Goal: Task Accomplishment & Management: Complete application form

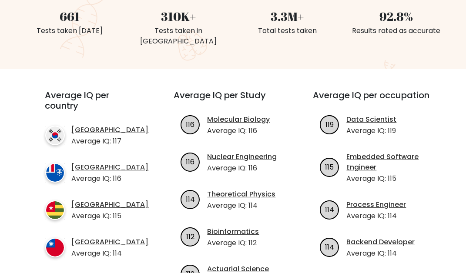
scroll to position [250, 0]
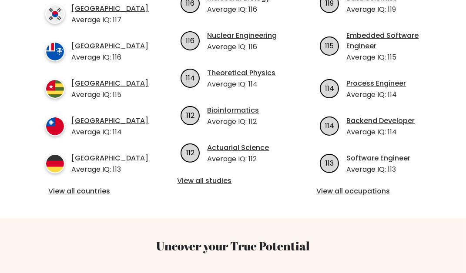
click at [59, 191] on link "View all countries" at bounding box center [94, 191] width 90 height 10
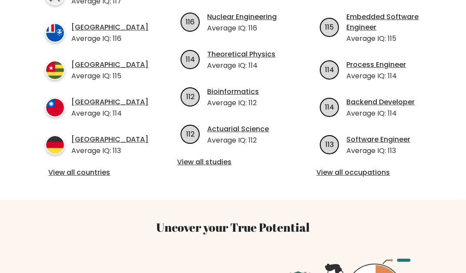
scroll to position [395, 0]
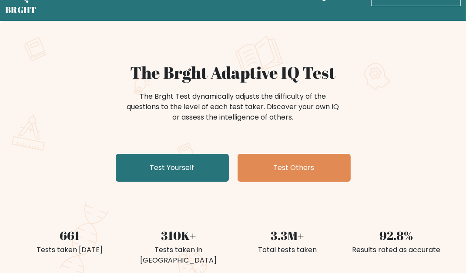
scroll to position [20, 0]
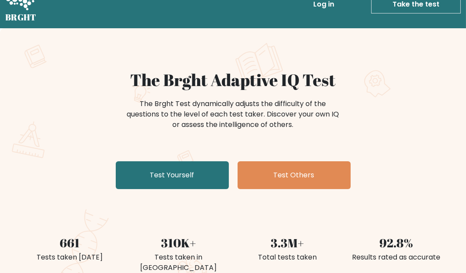
click at [184, 186] on link "Test Yourself" at bounding box center [172, 175] width 113 height 28
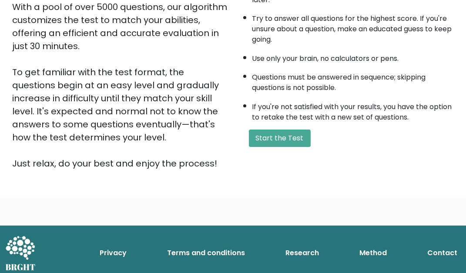
scroll to position [164, 0]
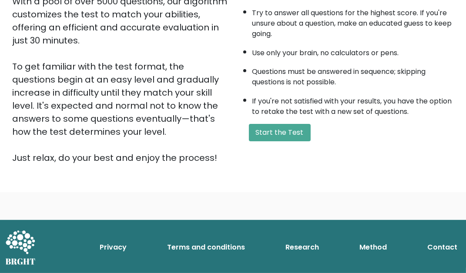
click at [294, 128] on button "Start the Test" at bounding box center [280, 132] width 62 height 17
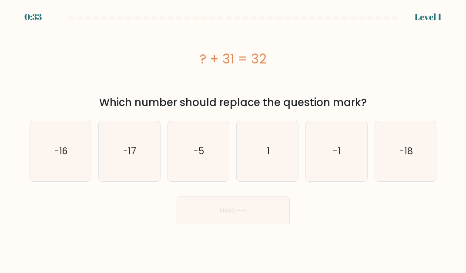
click at [262, 163] on icon "1" at bounding box center [267, 151] width 60 height 60
click at [234, 139] on input "d. 1" at bounding box center [233, 138] width 0 height 2
radio input "true"
click at [272, 224] on button "Next" at bounding box center [233, 211] width 113 height 28
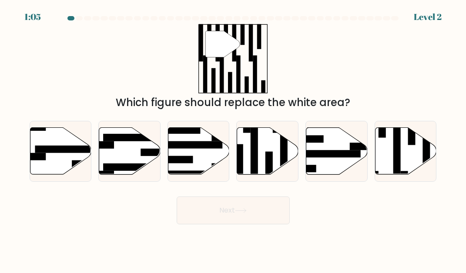
click at [401, 160] on icon at bounding box center [405, 150] width 61 height 47
click at [234, 139] on input "f." at bounding box center [233, 138] width 0 height 2
radio input "true"
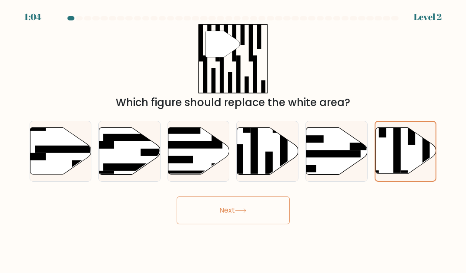
click at [273, 221] on button "Next" at bounding box center [233, 211] width 113 height 28
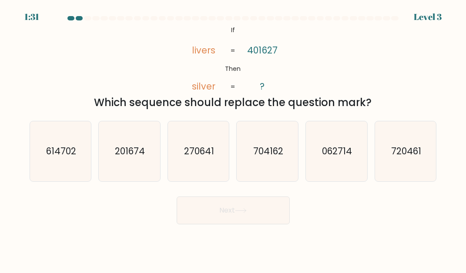
click at [52, 139] on icon "614702" at bounding box center [60, 151] width 60 height 60
click at [233, 139] on input "a. 614702" at bounding box center [233, 138] width 0 height 2
radio input "true"
click at [273, 219] on button "Next" at bounding box center [233, 211] width 113 height 28
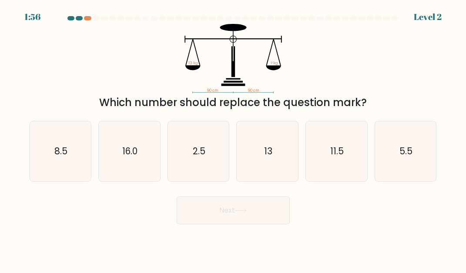
click at [277, 176] on icon "13" at bounding box center [267, 151] width 60 height 60
click at [234, 139] on input "d. 13" at bounding box center [233, 138] width 0 height 2
radio input "true"
click at [278, 220] on button "Next" at bounding box center [233, 211] width 113 height 28
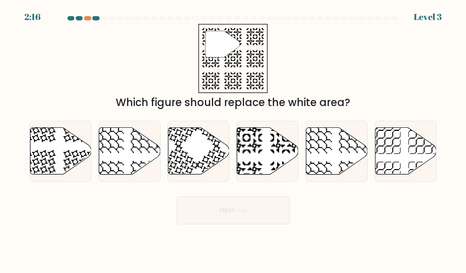
click at [279, 153] on icon at bounding box center [267, 150] width 61 height 47
click at [234, 139] on input "d." at bounding box center [233, 138] width 0 height 2
radio input "true"
click at [258, 220] on button "Next" at bounding box center [233, 211] width 113 height 28
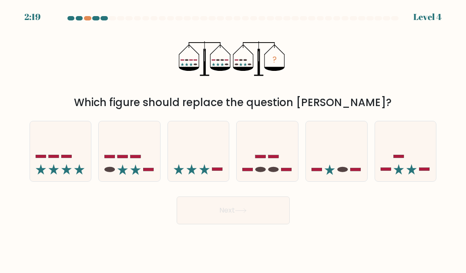
click at [94, 26] on div "? Which figure should replace the question mark?" at bounding box center [232, 67] width 417 height 87
click at [90, 19] on div at bounding box center [87, 18] width 7 height 4
click at [60, 148] on icon at bounding box center [60, 151] width 61 height 51
click at [233, 139] on input "a." at bounding box center [233, 138] width 0 height 2
radio input "true"
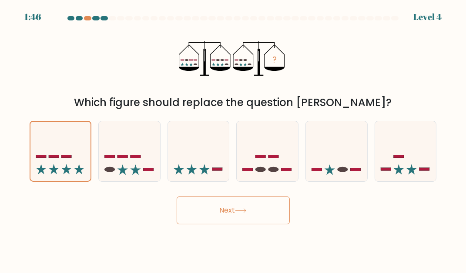
click at [273, 222] on button "Next" at bounding box center [233, 211] width 113 height 28
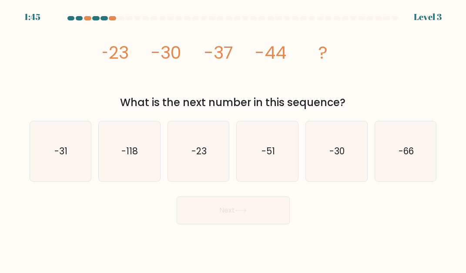
click at [276, 220] on button "Next" at bounding box center [233, 211] width 113 height 28
click at [367, 81] on div "image/svg+xml -23 -30 -37 -44 ? What is the next number in this sequence?" at bounding box center [232, 67] width 417 height 87
click at [284, 167] on icon "-51" at bounding box center [267, 151] width 60 height 60
click at [234, 139] on input "d. -51" at bounding box center [233, 138] width 0 height 2
radio input "true"
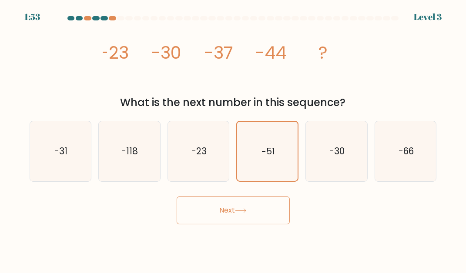
click at [271, 224] on button "Next" at bounding box center [233, 211] width 113 height 28
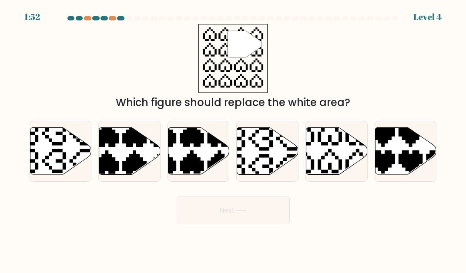
click at [267, 216] on button "Next" at bounding box center [233, 211] width 113 height 28
click at [348, 105] on div "Which figure should replace the white area?" at bounding box center [233, 103] width 397 height 16
click at [343, 168] on icon at bounding box center [336, 150] width 61 height 47
click at [234, 139] on input "e." at bounding box center [233, 138] width 0 height 2
radio input "true"
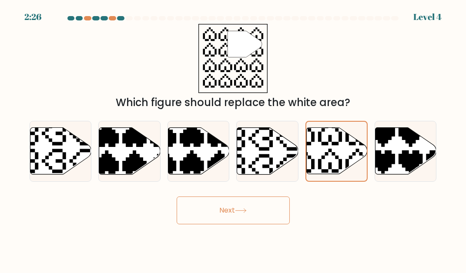
click at [264, 221] on button "Next" at bounding box center [233, 211] width 113 height 28
click at [275, 220] on button "Next" at bounding box center [233, 211] width 113 height 28
click at [249, 222] on button "Next" at bounding box center [233, 211] width 113 height 28
click at [266, 220] on button "Next" at bounding box center [233, 211] width 113 height 28
click at [237, 217] on button "Next" at bounding box center [233, 211] width 113 height 28
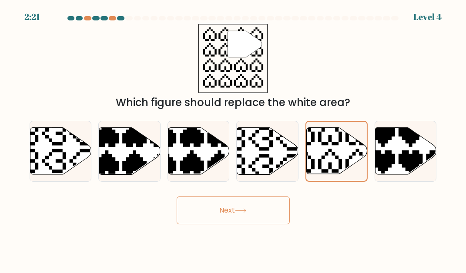
click at [247, 213] on icon at bounding box center [241, 210] width 12 height 5
click at [194, 219] on button "Next" at bounding box center [233, 211] width 113 height 28
click at [197, 211] on button "Next" at bounding box center [233, 211] width 113 height 28
click at [266, 215] on button "Next" at bounding box center [233, 211] width 113 height 28
click at [330, 169] on icon at bounding box center [337, 151] width 60 height 46
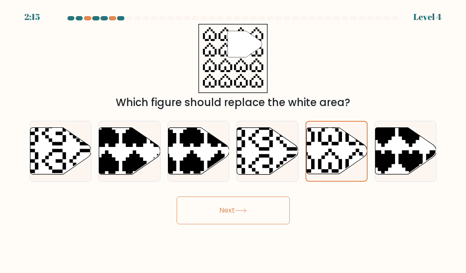
click at [234, 139] on input "e." at bounding box center [233, 138] width 0 height 2
click at [248, 236] on body "2:14 Level 4" at bounding box center [233, 136] width 466 height 273
click at [245, 237] on body "2:14 Level 4" at bounding box center [233, 136] width 466 height 273
click at [249, 237] on body "2:14 Level 4" at bounding box center [233, 136] width 466 height 273
